Goal: Navigation & Orientation: Find specific page/section

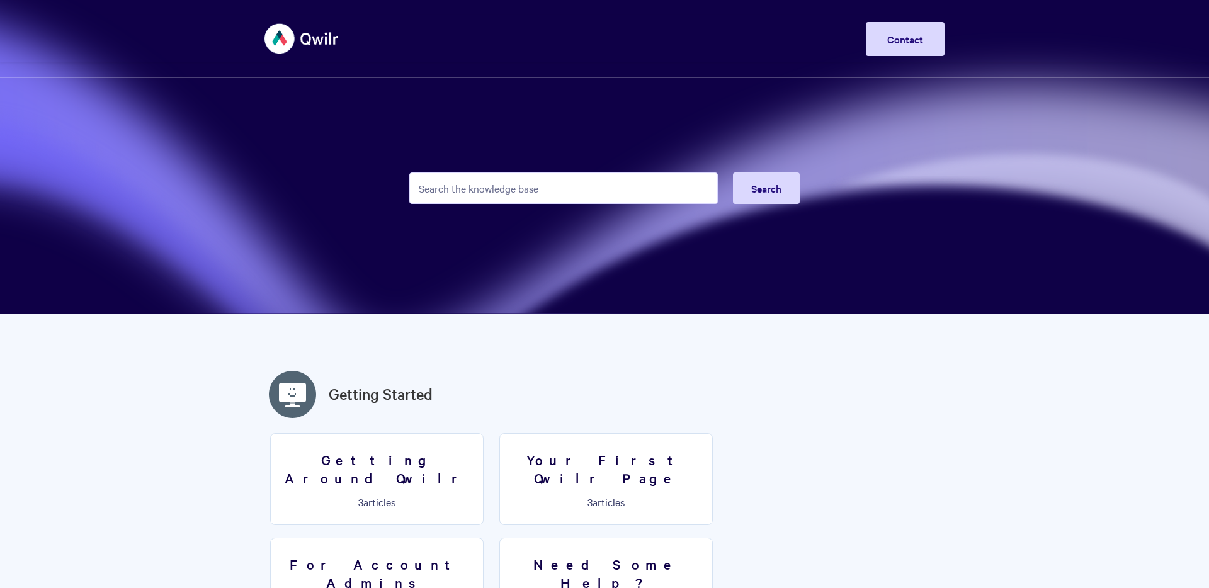
click at [310, 47] on img at bounding box center [301, 38] width 75 height 47
click at [276, 45] on img at bounding box center [301, 38] width 75 height 47
